Goal: Navigation & Orientation: Find specific page/section

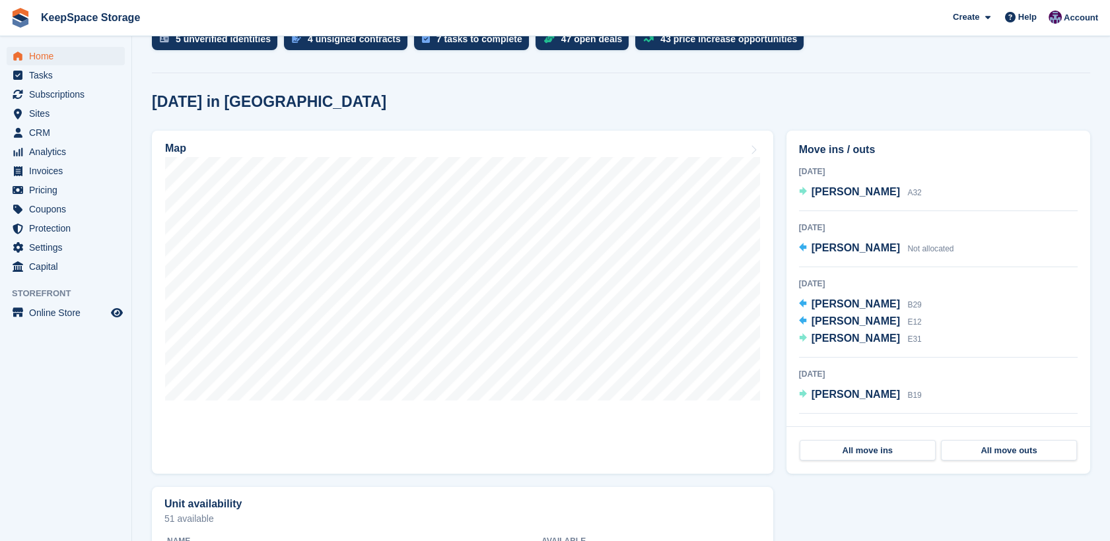
scroll to position [296, 0]
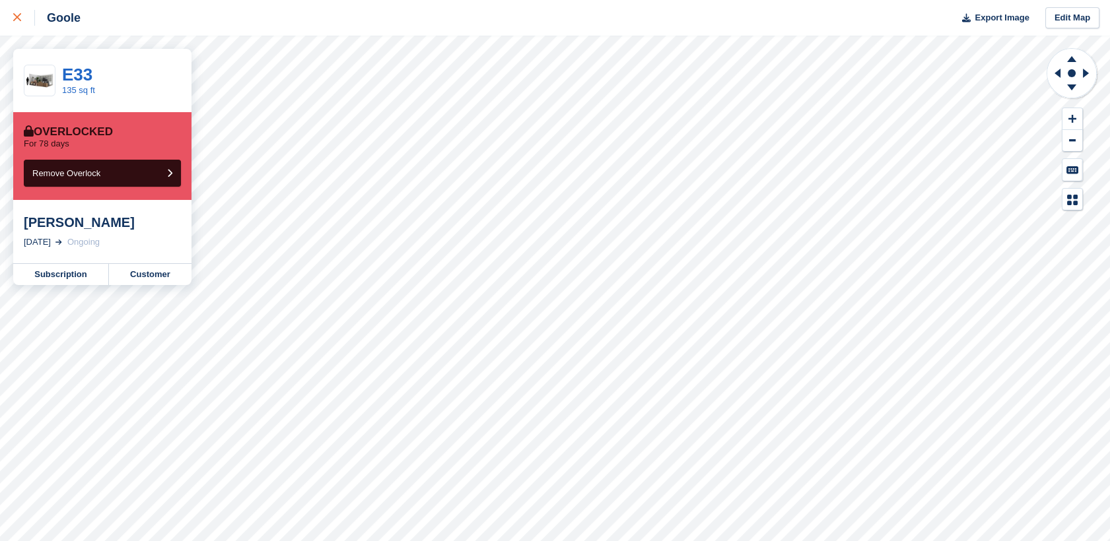
click at [23, 24] on div at bounding box center [24, 18] width 22 height 16
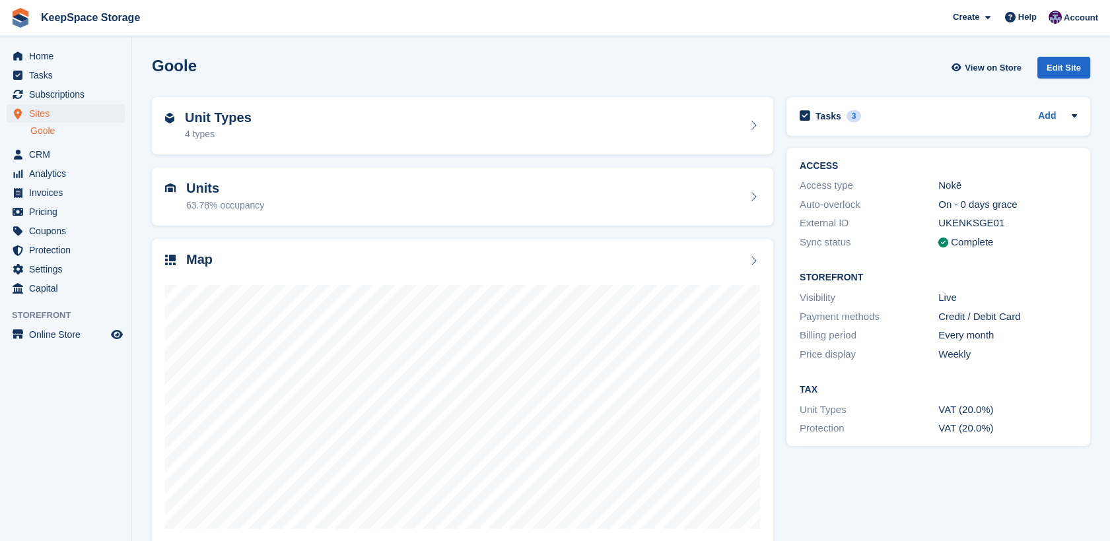
click at [23, 24] on img at bounding box center [21, 18] width 20 height 20
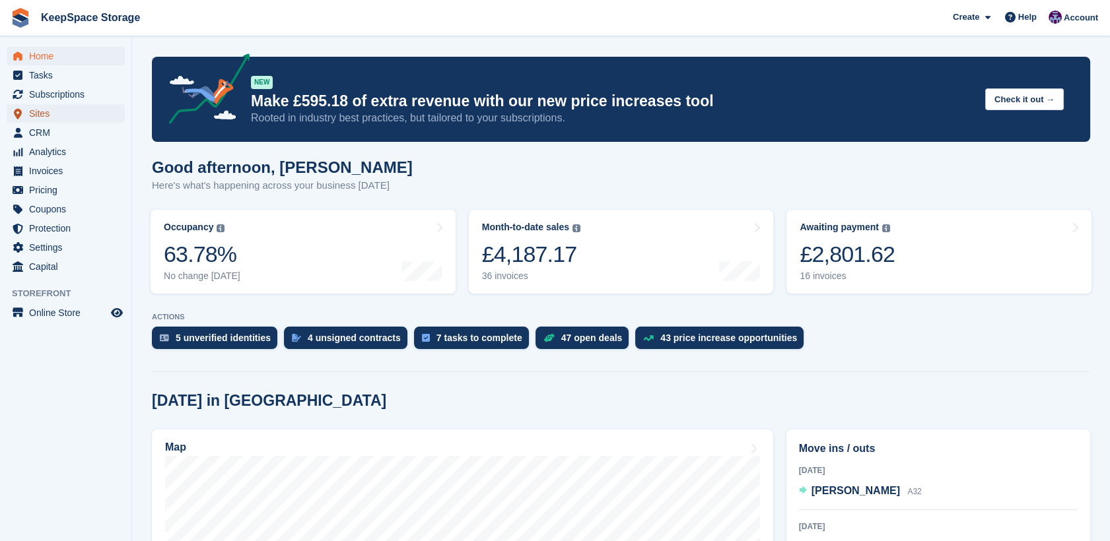
click at [52, 110] on span "Sites" at bounding box center [68, 113] width 79 height 18
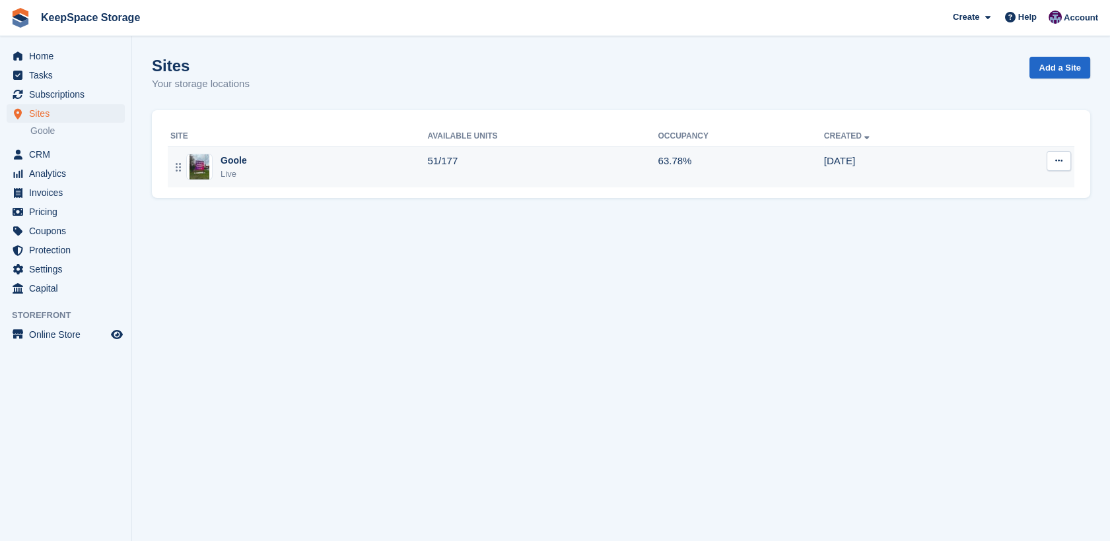
click at [372, 166] on div "Goole Live" at bounding box center [298, 167] width 257 height 27
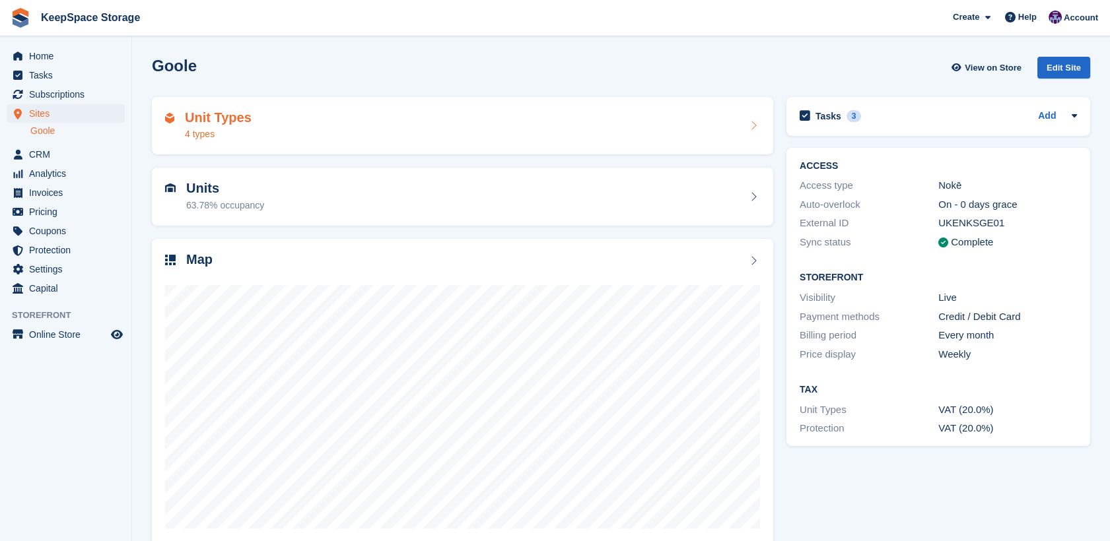
click at [510, 127] on div "Unit Types 4 types" at bounding box center [462, 126] width 595 height 32
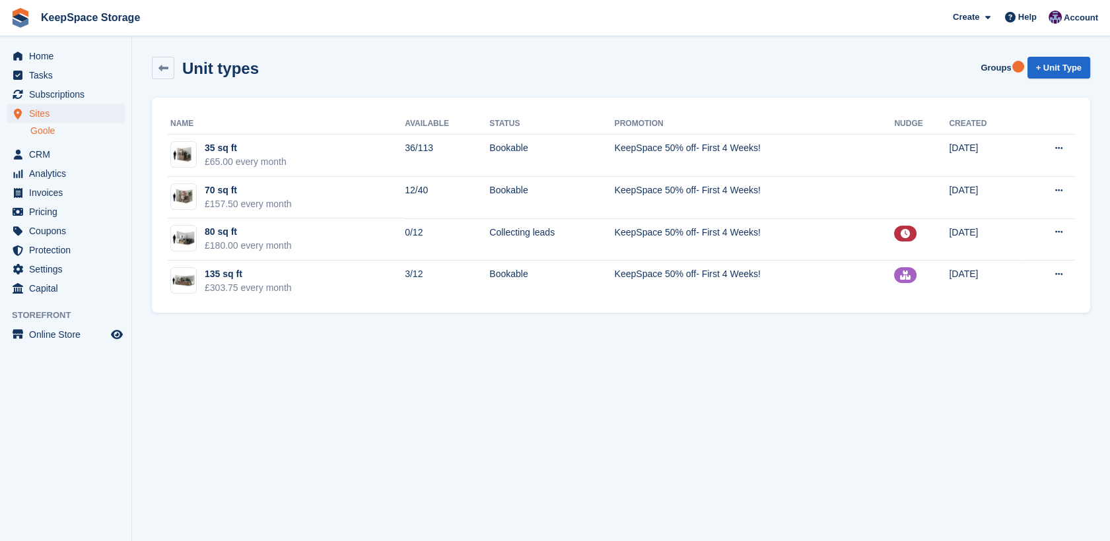
click at [575, 329] on section "Unit types Groups + Unit Type Name Available Status Promotion Nudge Created 35 …" at bounding box center [621, 270] width 978 height 541
click at [65, 51] on span "Home" at bounding box center [68, 56] width 79 height 18
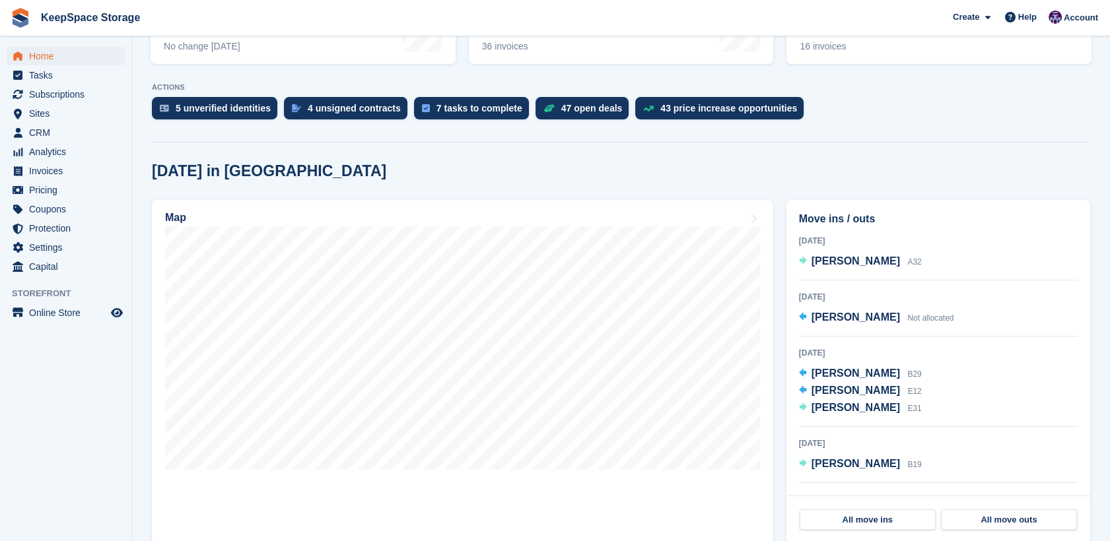
scroll to position [238, 0]
